Goal: Find contact information: Find contact information

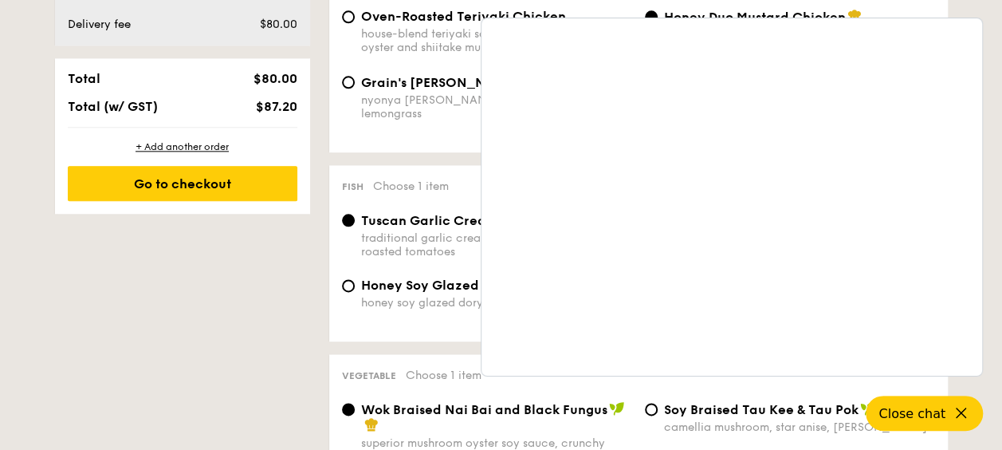
scroll to position [1037, 0]
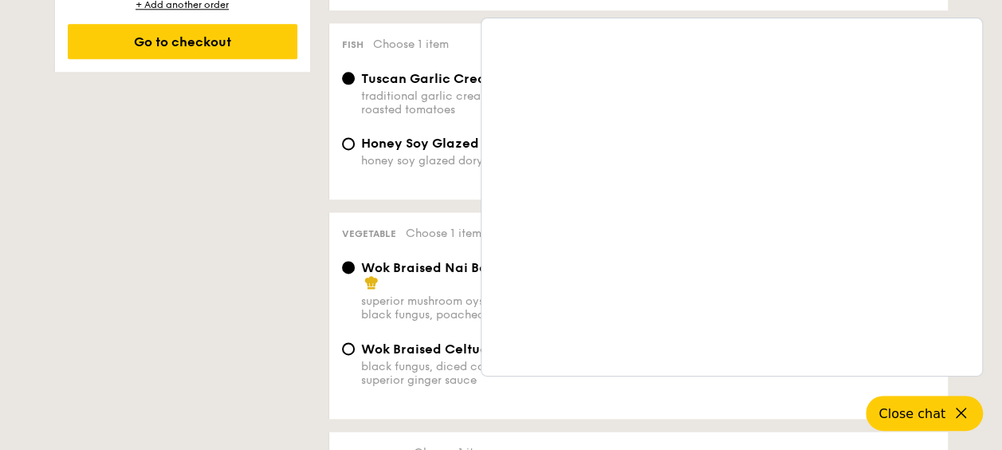
click at [204, 292] on div "1 - Select menu 2 - Select items 3 - Check out Order 1 Classic Buffet $18.80 /g…" at bounding box center [501, 313] width 919 height 2004
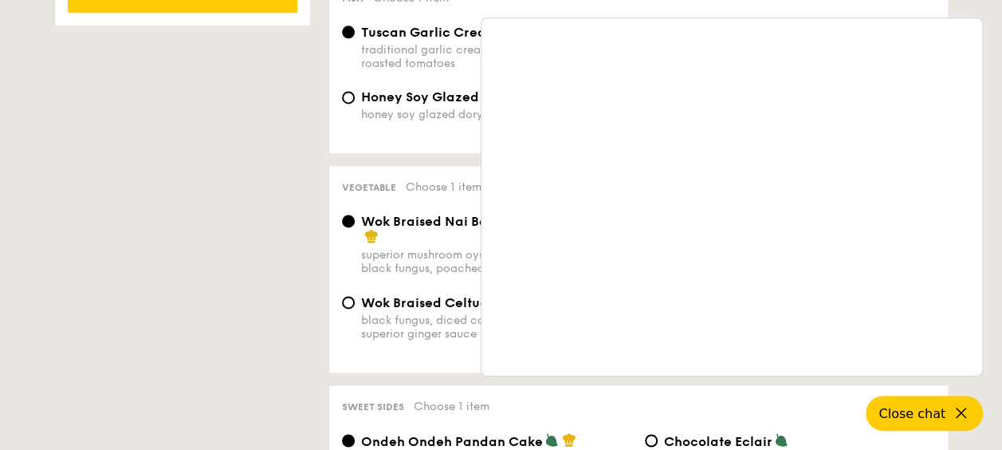
scroll to position [1116, 0]
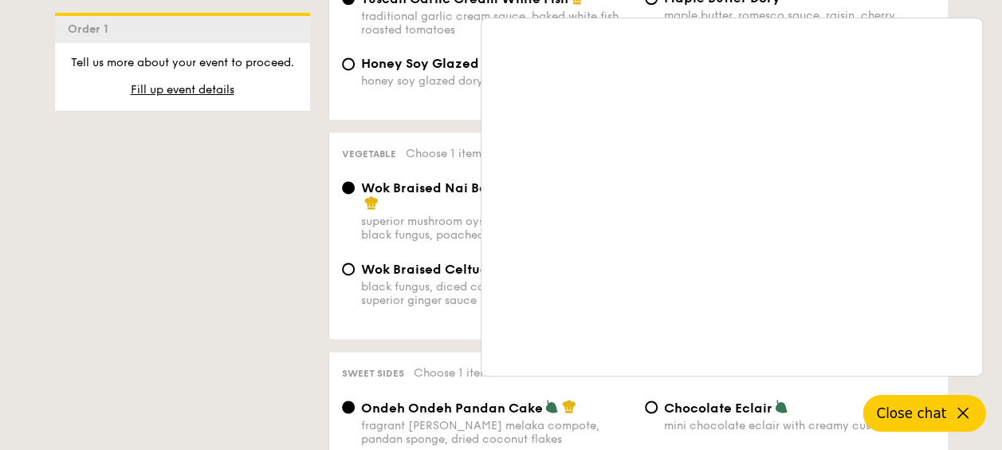
click at [960, 408] on icon at bounding box center [963, 412] width 19 height 19
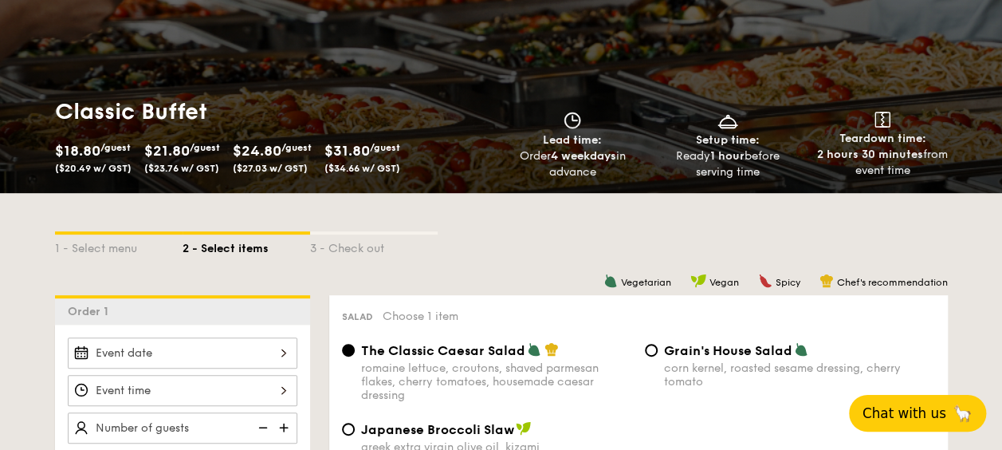
scroll to position [0, 0]
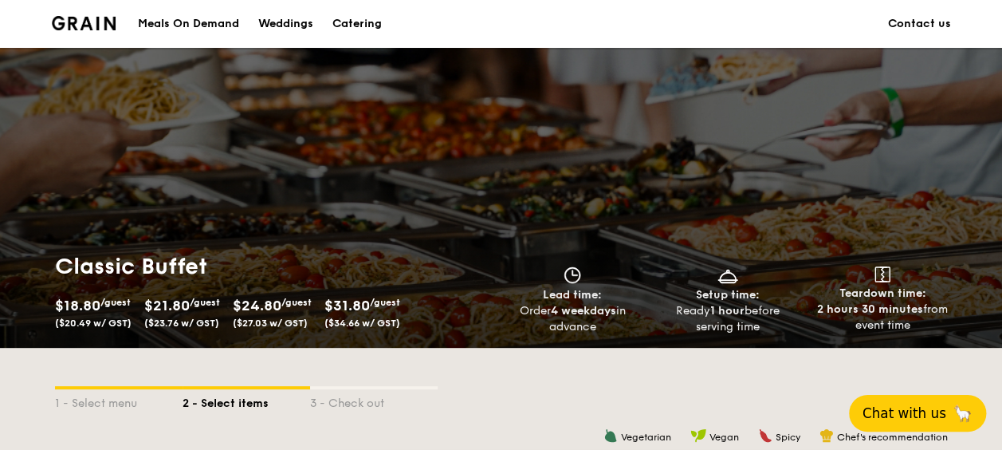
click at [936, 22] on link "Contact us" at bounding box center [919, 24] width 63 height 48
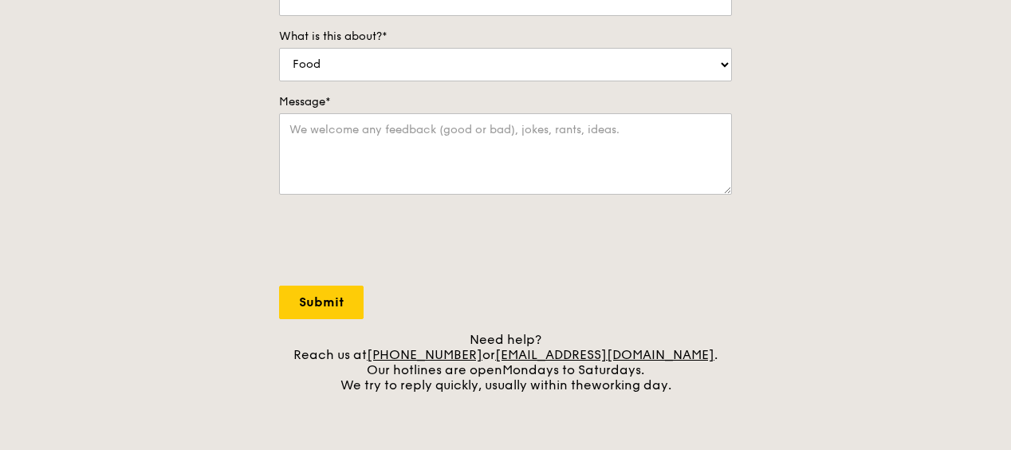
scroll to position [478, 0]
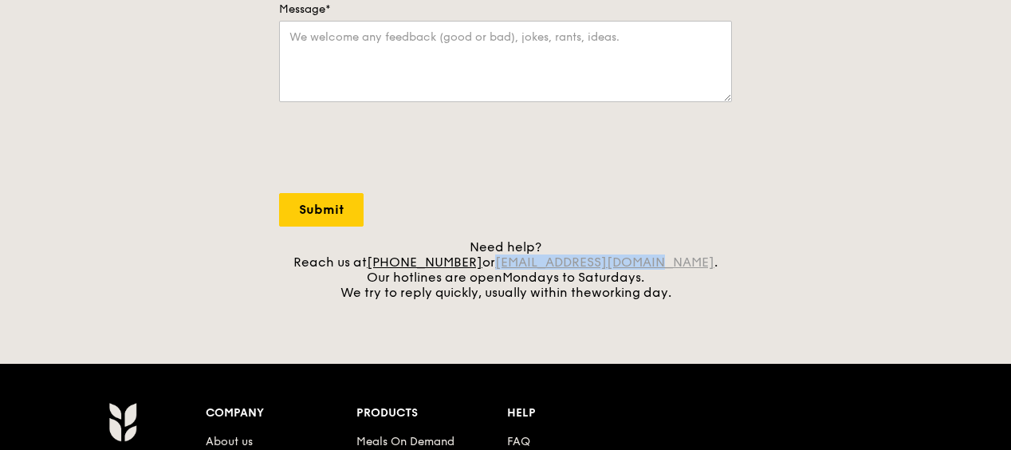
drag, startPoint x: 675, startPoint y: 261, endPoint x: 524, endPoint y: 257, distance: 150.7
click at [524, 257] on div "Need help? Reach us at +65 3163 5335 or concierge@grain.com.sg . Our hotlines a…" at bounding box center [505, 269] width 453 height 61
copy link "concierge@grain.com.sg"
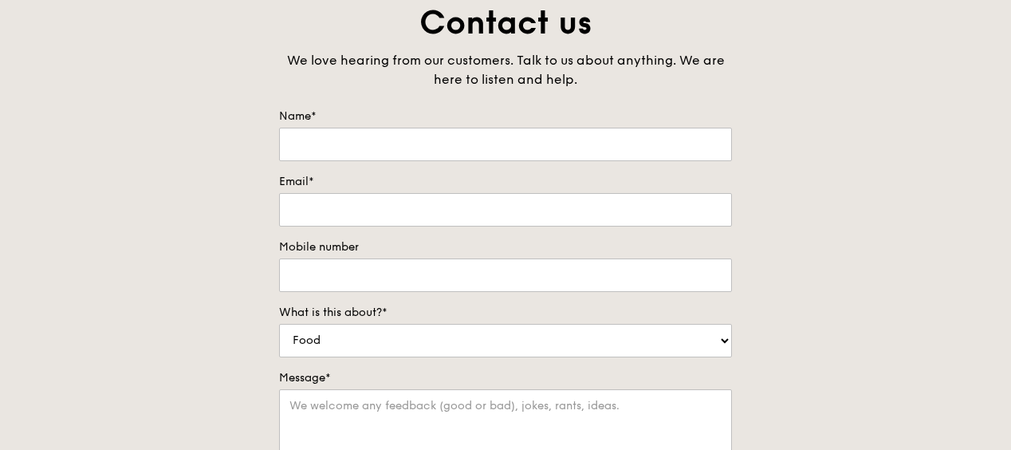
scroll to position [0, 0]
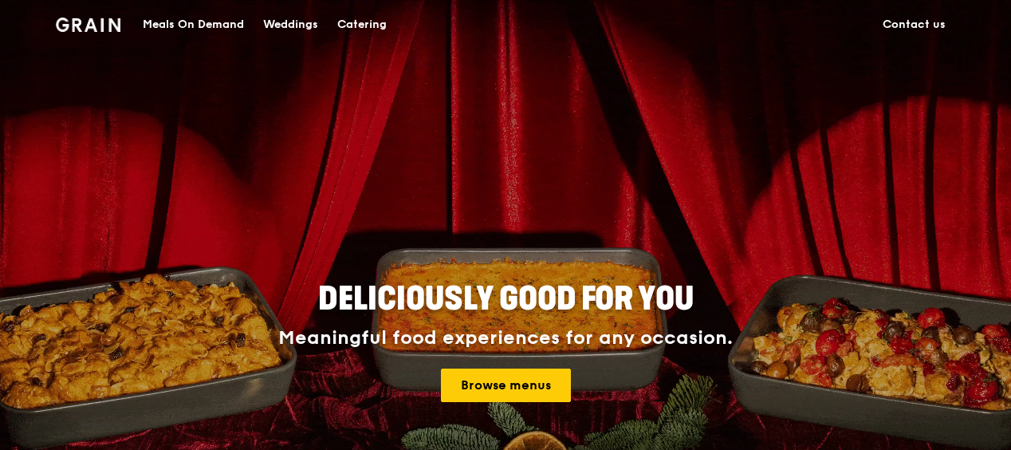
click at [373, 22] on div "Catering" at bounding box center [361, 25] width 49 height 48
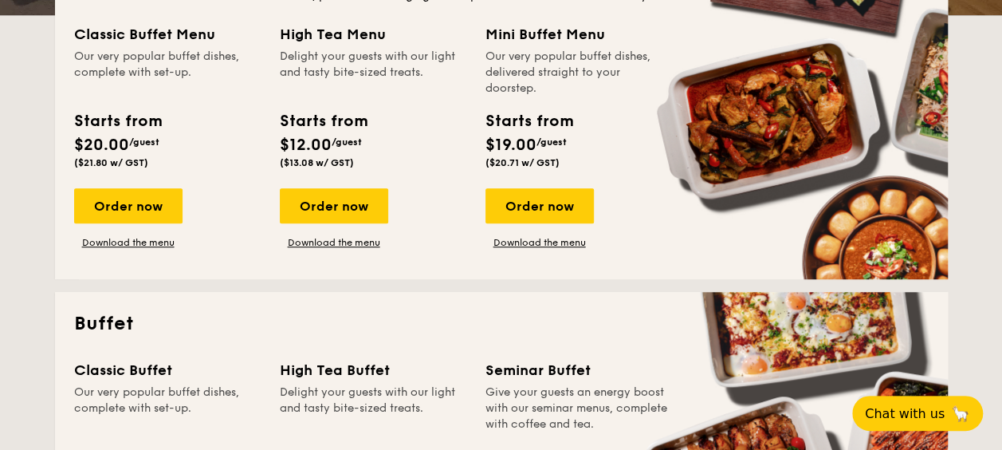
scroll to position [478, 0]
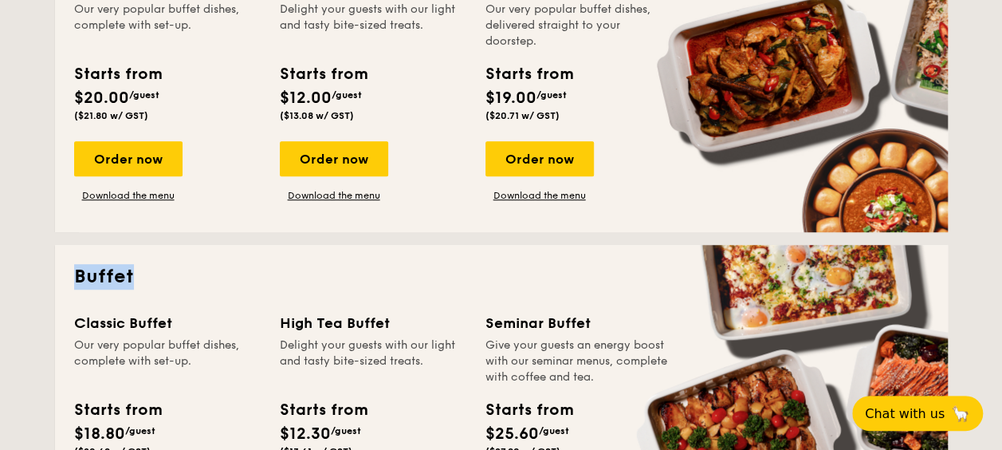
drag, startPoint x: 157, startPoint y: 276, endPoint x: 77, endPoint y: 273, distance: 80.6
click at [77, 273] on h2 "Buffet" at bounding box center [501, 277] width 855 height 26
copy h2 "Buffet"
